Goal: Browse casually

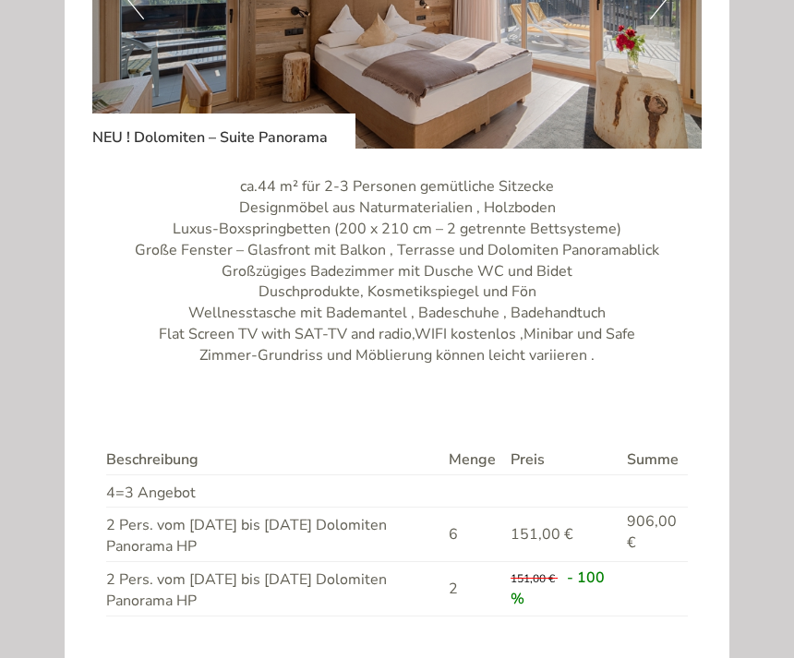
scroll to position [203, 0]
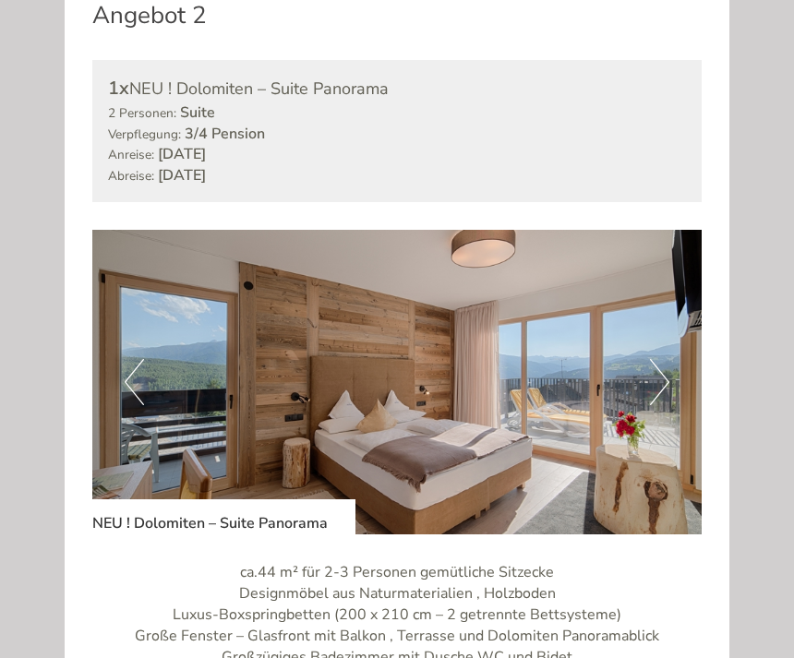
click at [662, 365] on button "Next" at bounding box center [659, 383] width 19 height 46
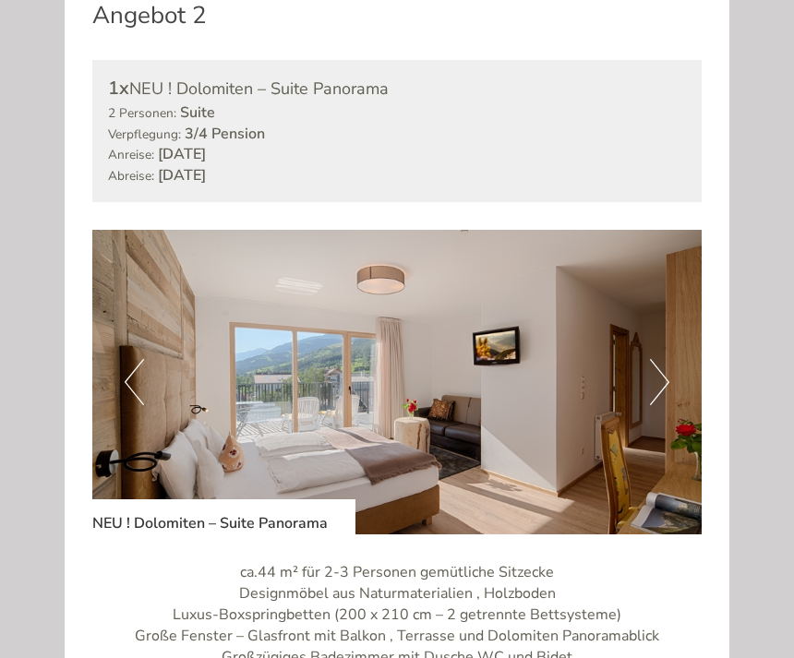
scroll to position [2327, 0]
click at [667, 370] on button "Next" at bounding box center [659, 382] width 19 height 46
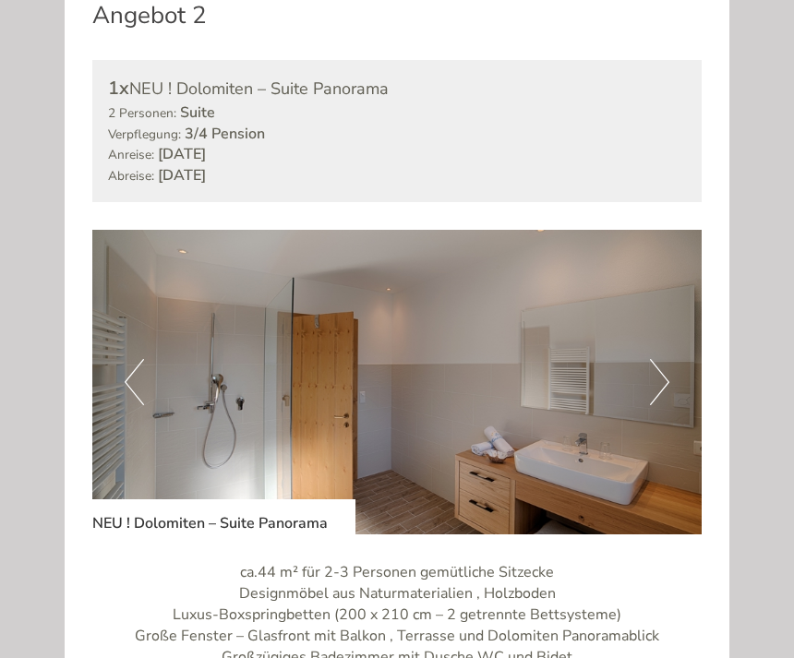
click at [666, 370] on button "Next" at bounding box center [659, 382] width 19 height 46
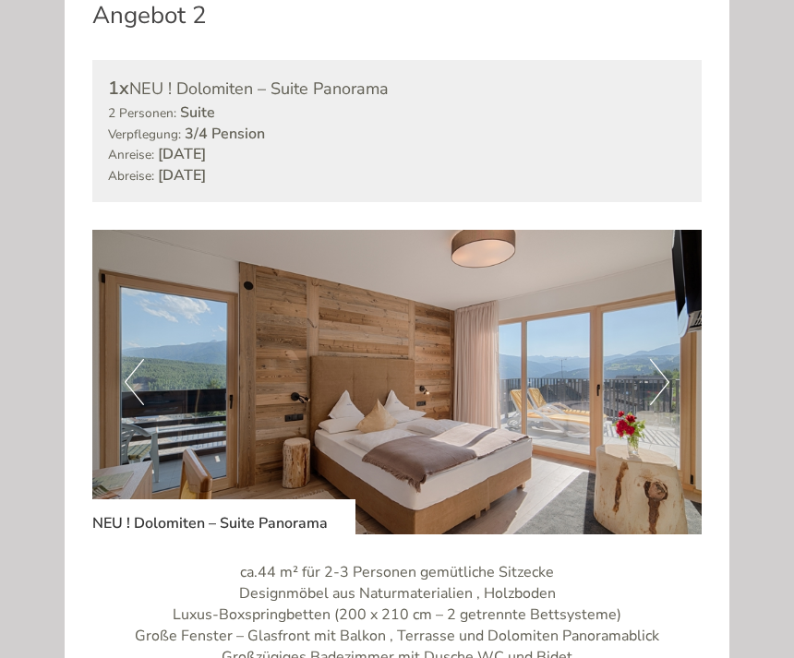
click at [672, 372] on img at bounding box center [396, 382] width 609 height 305
click at [664, 368] on button "Next" at bounding box center [659, 382] width 19 height 46
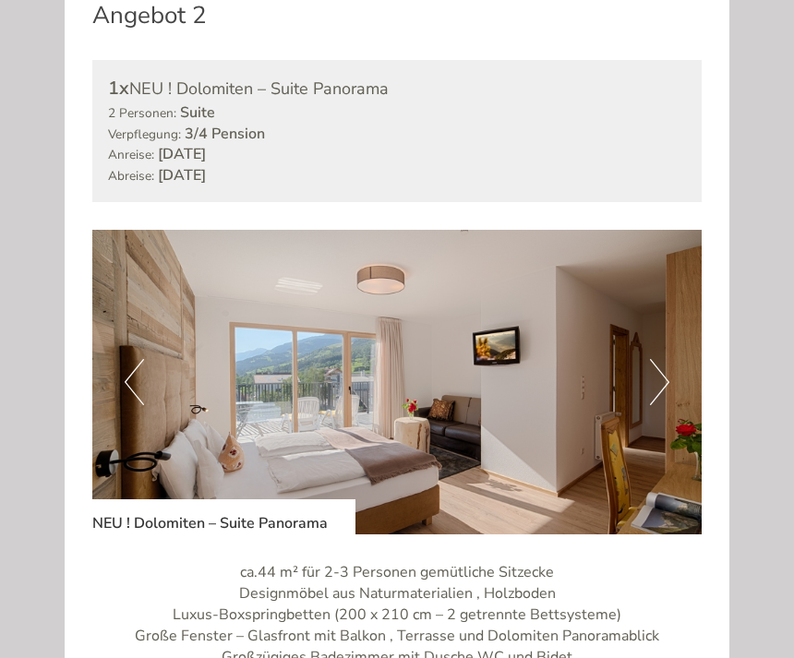
click at [664, 366] on button "Next" at bounding box center [659, 382] width 19 height 46
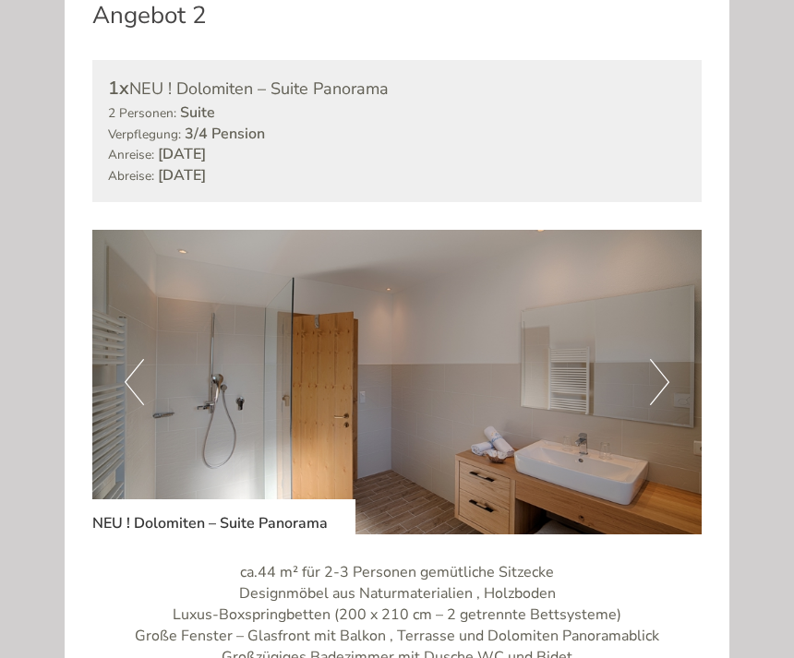
click at [670, 364] on img at bounding box center [396, 382] width 609 height 305
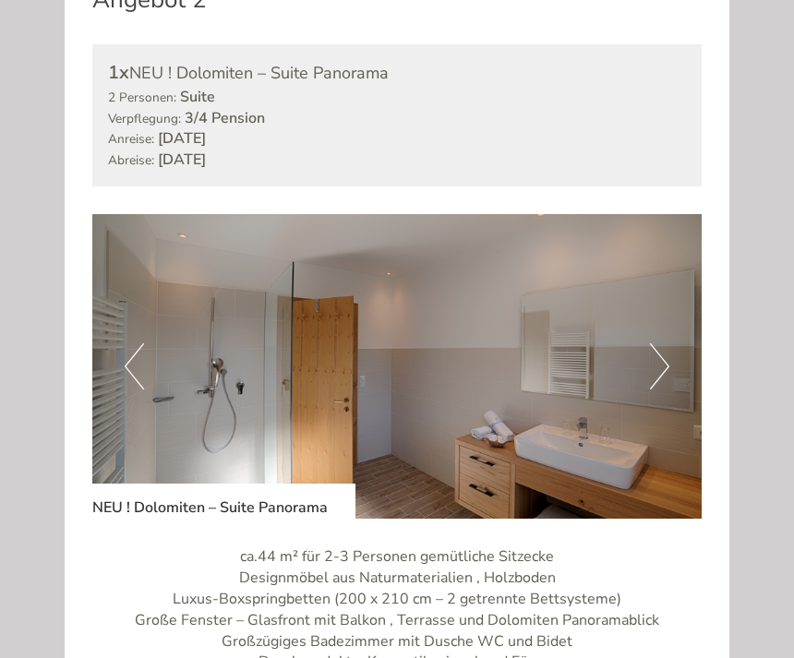
scroll to position [2366, 0]
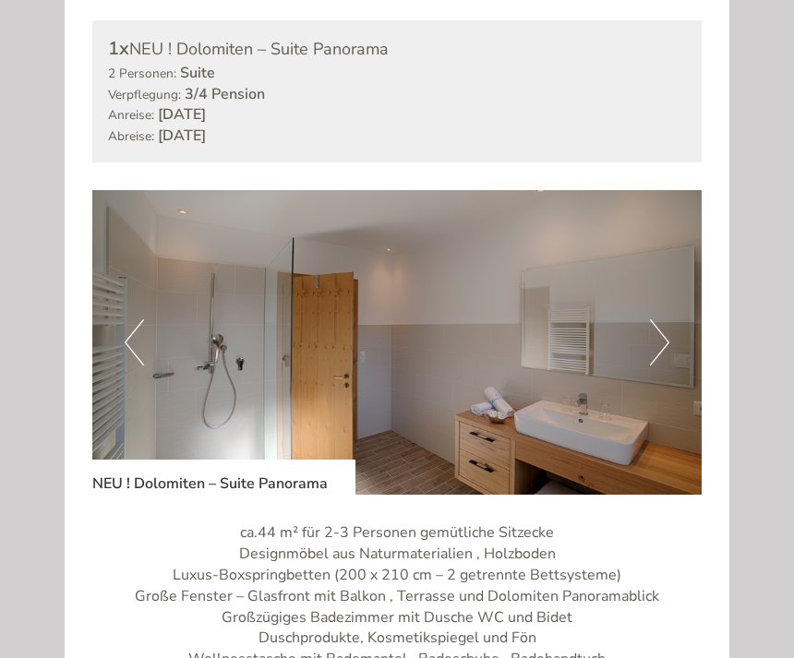
click at [650, 329] on button "Next" at bounding box center [659, 343] width 19 height 46
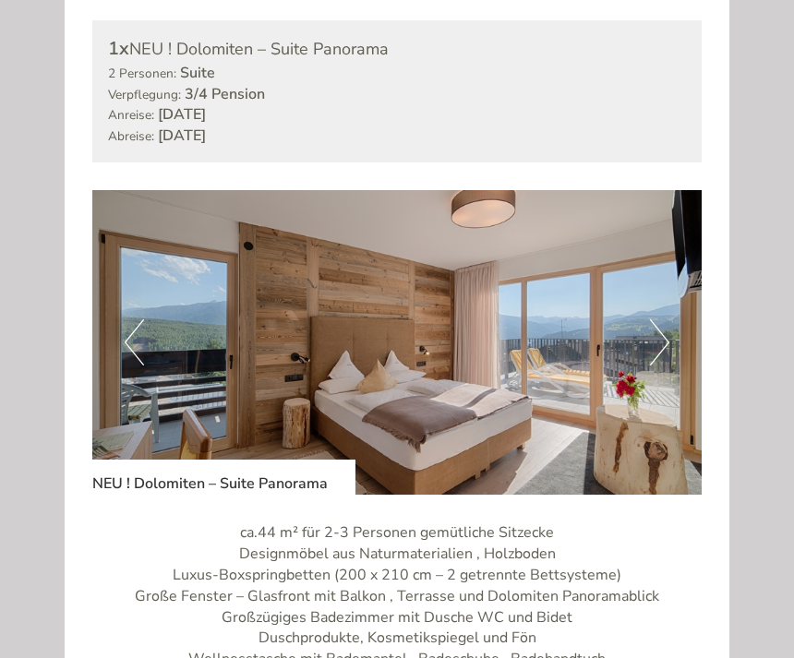
scroll to position [2367, 0]
click at [659, 329] on button "Next" at bounding box center [659, 342] width 19 height 46
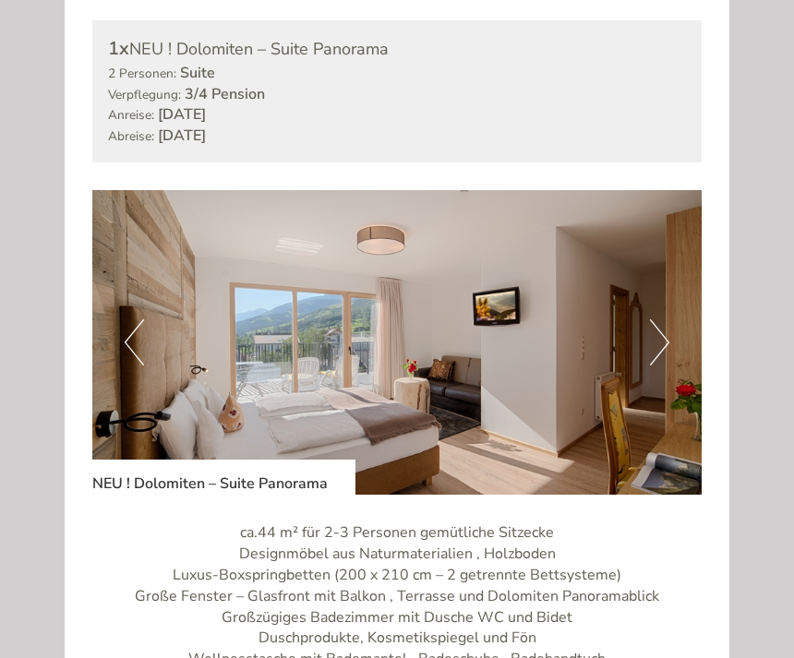
click at [662, 329] on button "Next" at bounding box center [659, 342] width 19 height 46
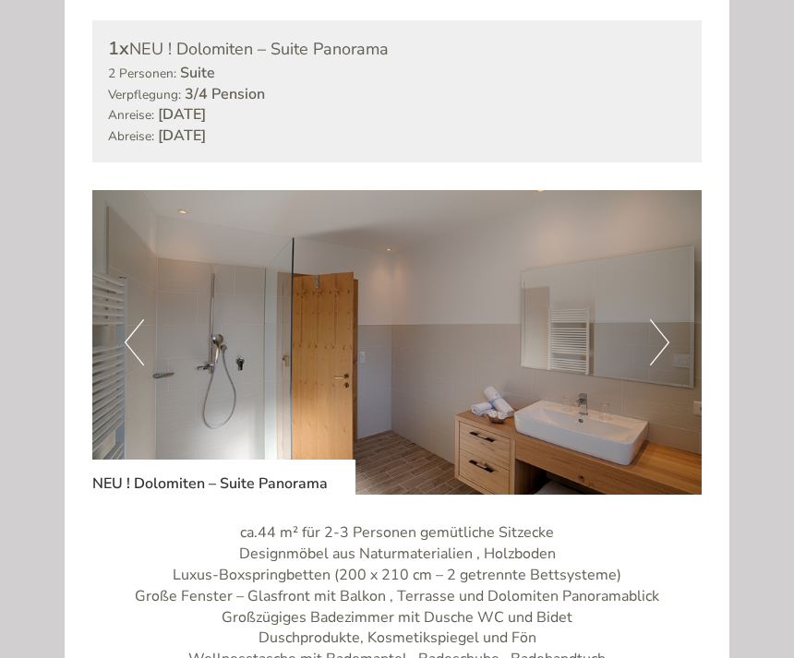
click at [663, 329] on button "Next" at bounding box center [659, 342] width 19 height 46
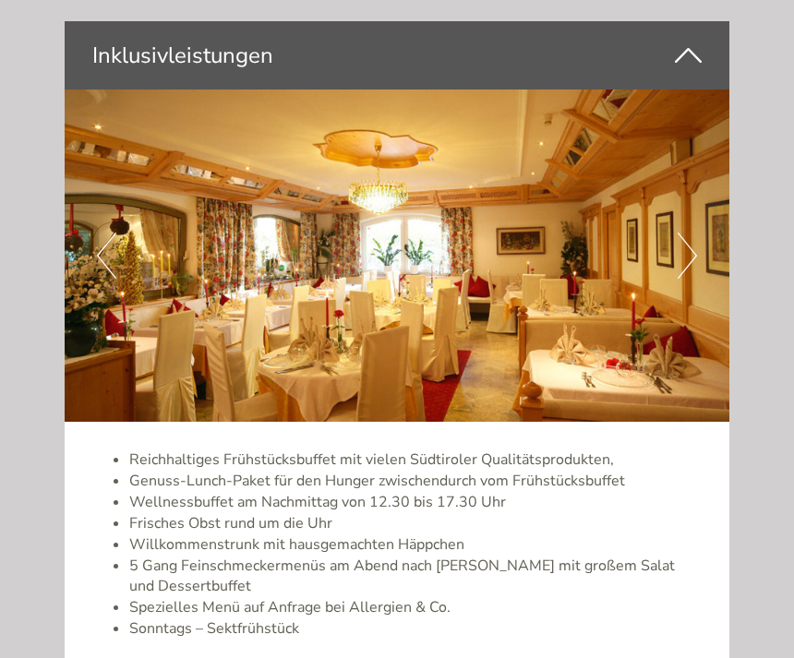
scroll to position [3618, 0]
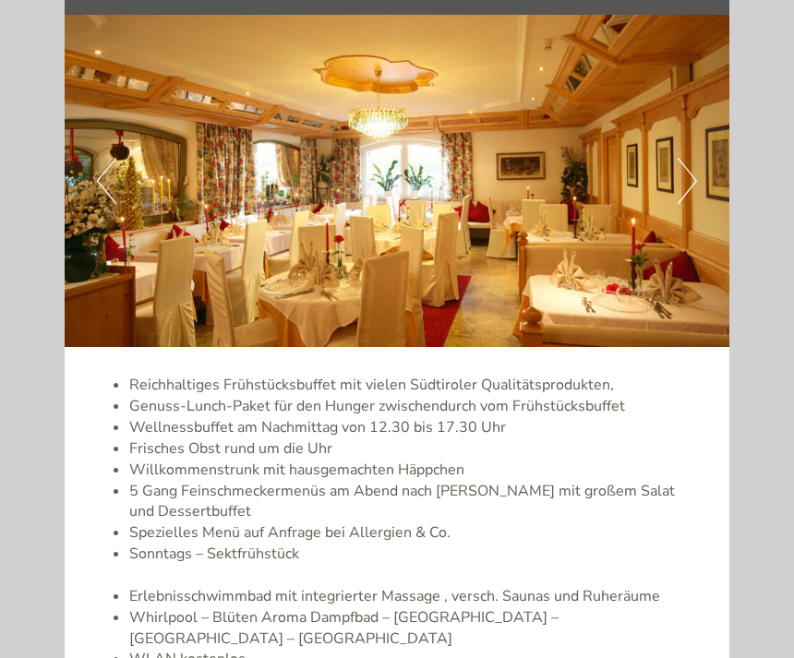
click at [688, 170] on img at bounding box center [397, 181] width 664 height 332
click at [688, 161] on button "Next" at bounding box center [686, 181] width 19 height 46
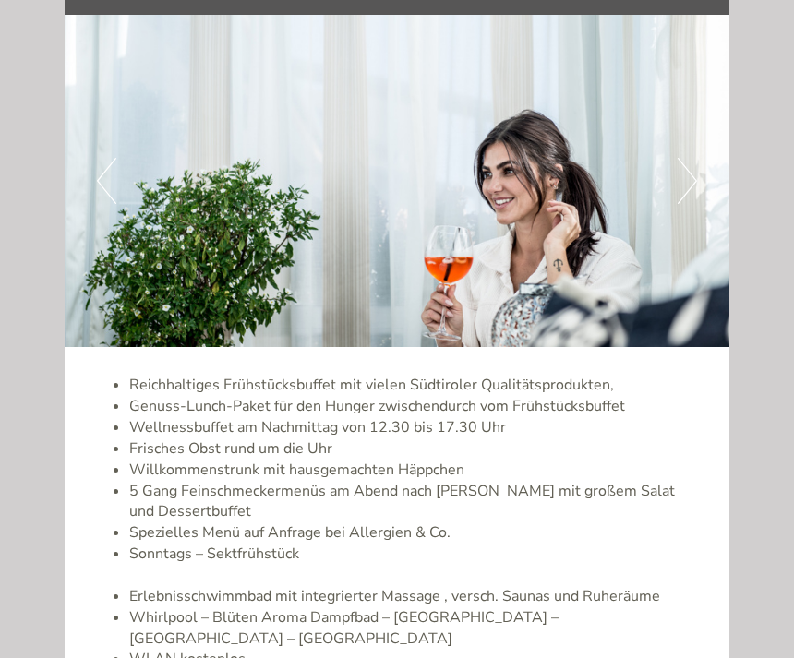
click at [692, 161] on button "Next" at bounding box center [686, 181] width 19 height 46
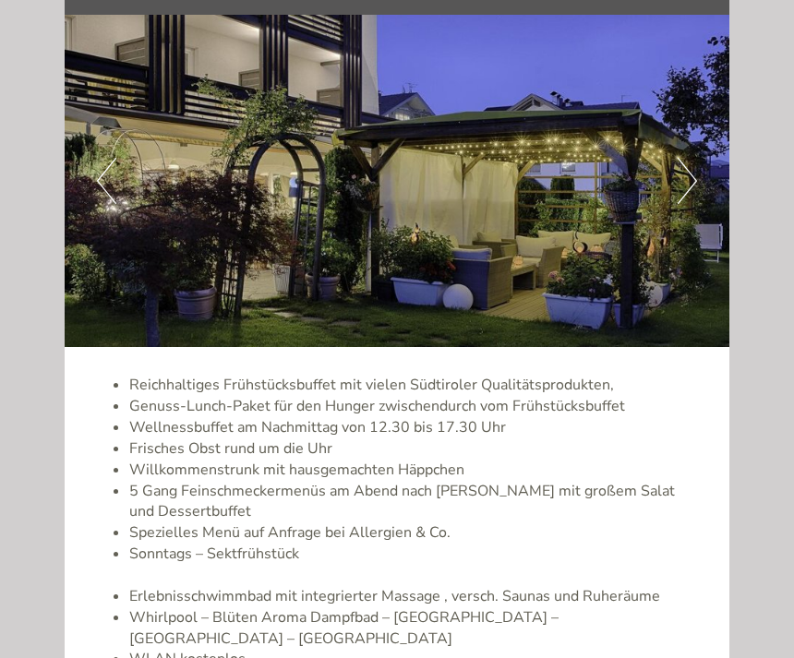
click at [694, 166] on button "Next" at bounding box center [686, 181] width 19 height 46
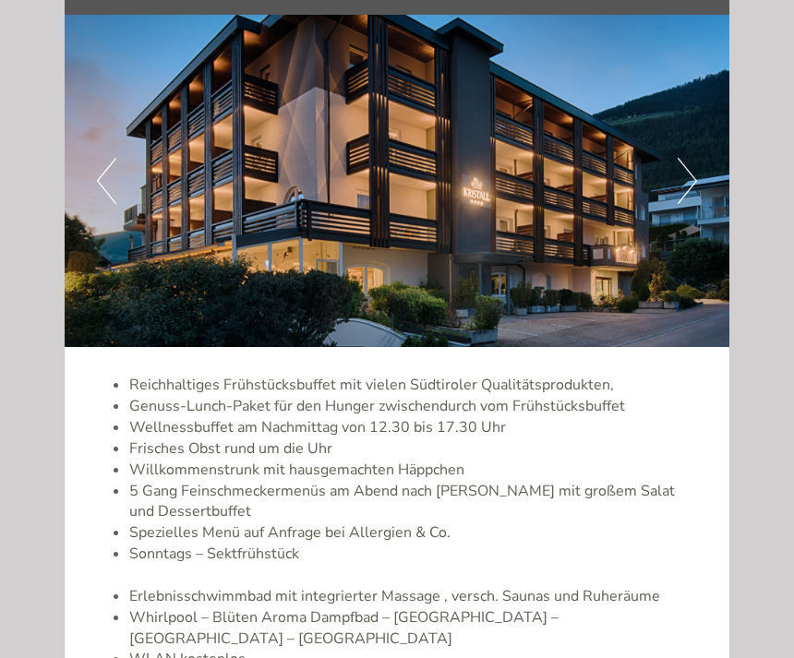
click at [697, 167] on img at bounding box center [397, 181] width 664 height 332
click at [686, 158] on button "Next" at bounding box center [686, 181] width 19 height 46
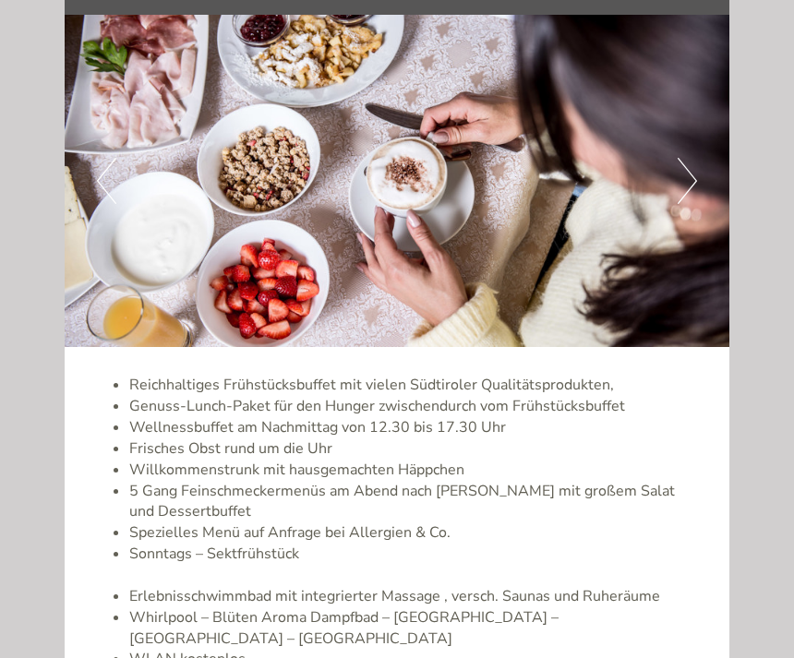
click at [684, 163] on button "Next" at bounding box center [686, 181] width 19 height 46
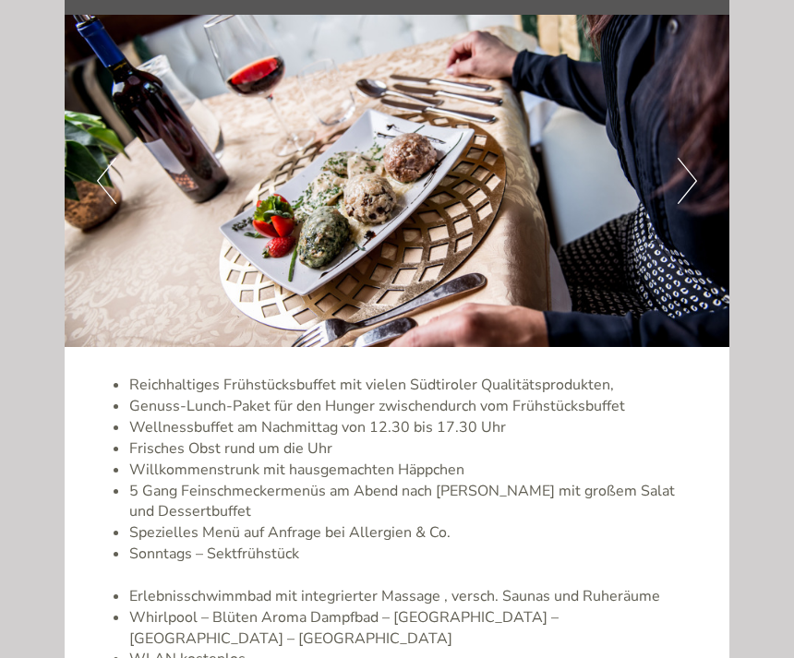
click at [685, 164] on button "Next" at bounding box center [686, 181] width 19 height 46
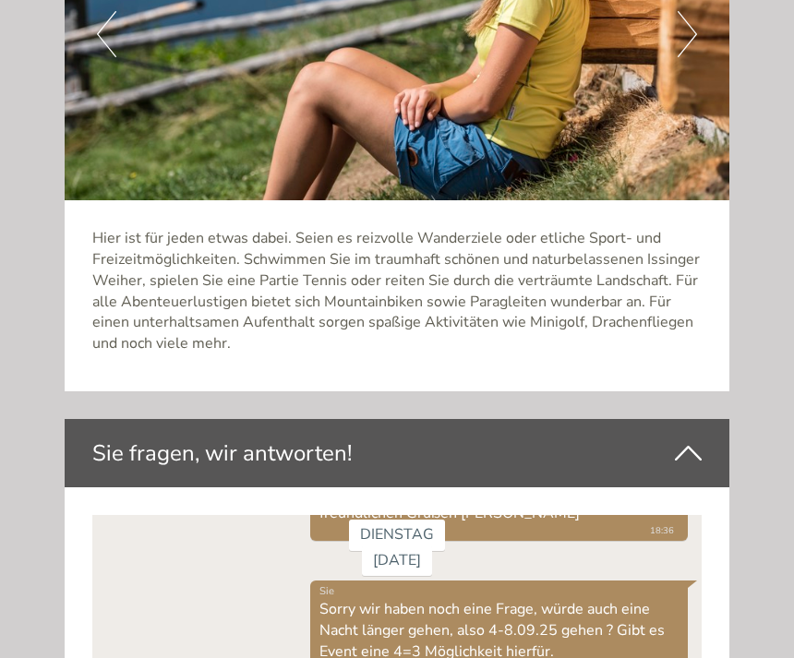
scroll to position [4921, 0]
